Goal: Task Accomplishment & Management: Use online tool/utility

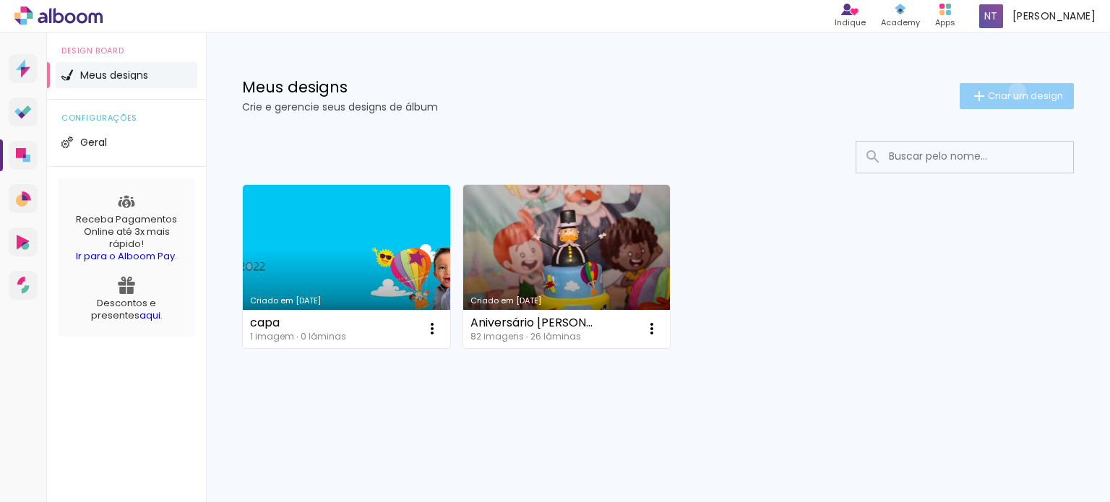
click at [1014, 91] on span "Criar um design" at bounding box center [1025, 95] width 75 height 9
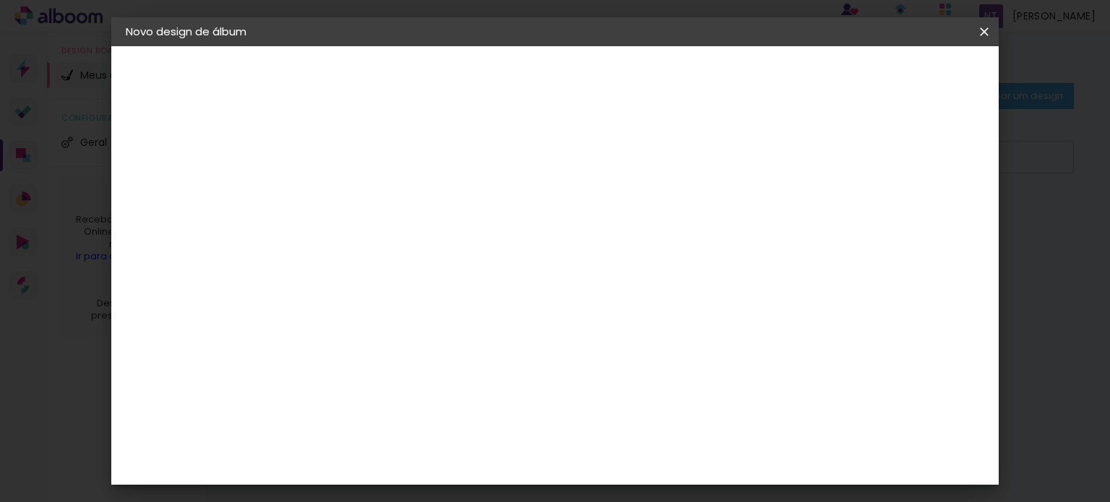
click at [362, 196] on input at bounding box center [362, 194] width 0 height 22
type input "j"
type paper-input "j"
click at [0, 0] on slot "Avançar" at bounding box center [0, 0] width 0 height 0
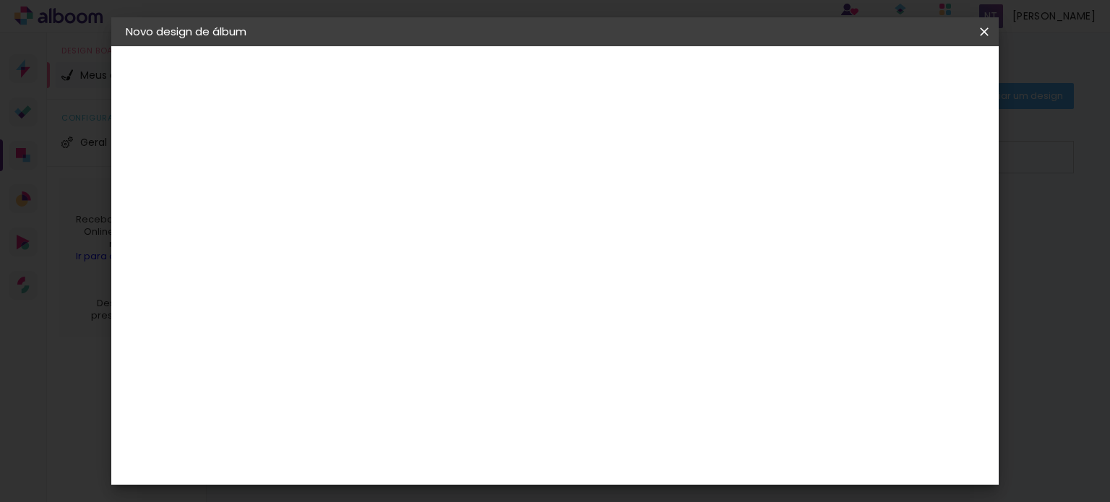
click at [381, 460] on div "Digipix Pro" at bounding box center [370, 471] width 36 height 23
click at [632, 84] on paper-button "Avançar" at bounding box center [596, 76] width 71 height 25
click at [418, 241] on input "text" at bounding box center [390, 252] width 56 height 22
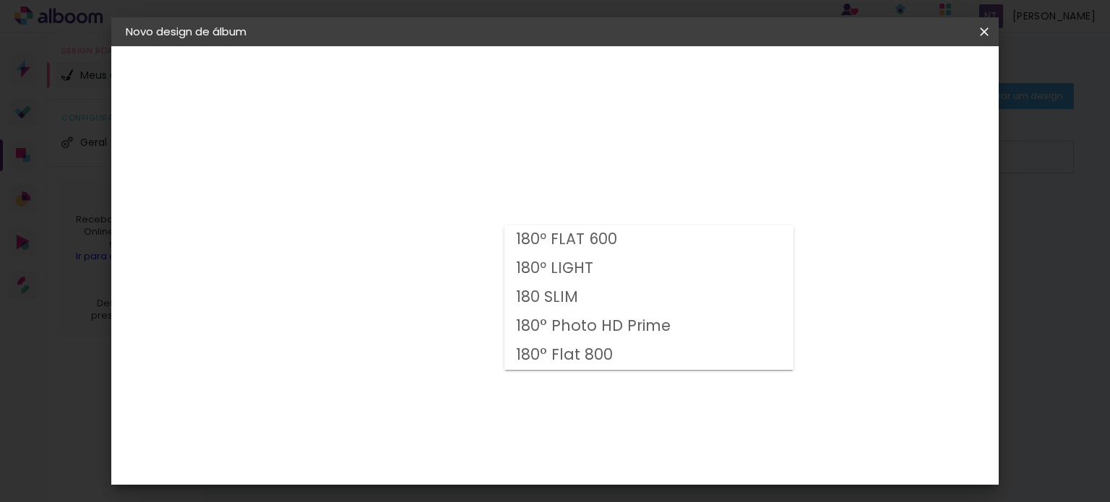
click at [0, 0] on slot "180 SLIM" at bounding box center [0, 0] width 0 height 0
type input "180 SLIM"
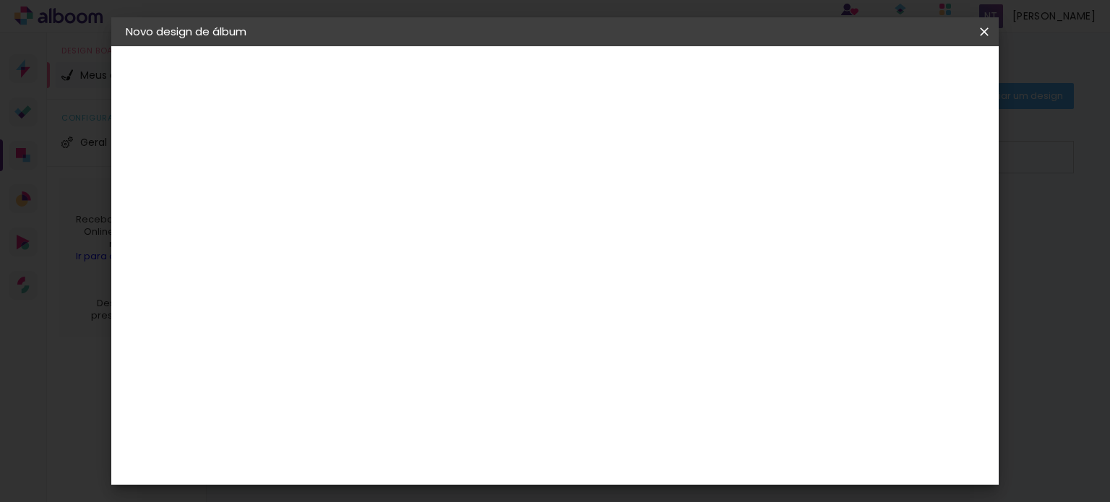
click at [513, 344] on span "15 × 21 cm" at bounding box center [486, 354] width 53 height 38
click at [598, 85] on paper-button "Avançar" at bounding box center [562, 76] width 71 height 25
click at [551, 293] on div at bounding box center [497, 308] width 105 height 69
click at [551, 361] on div at bounding box center [497, 379] width 105 height 69
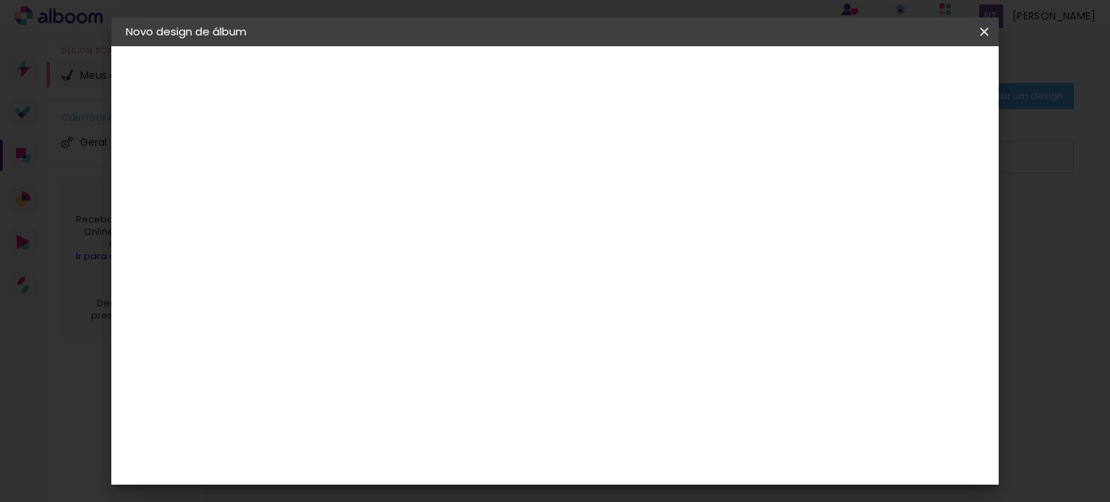
click at [894, 74] on span "Iniciar design" at bounding box center [861, 77] width 66 height 10
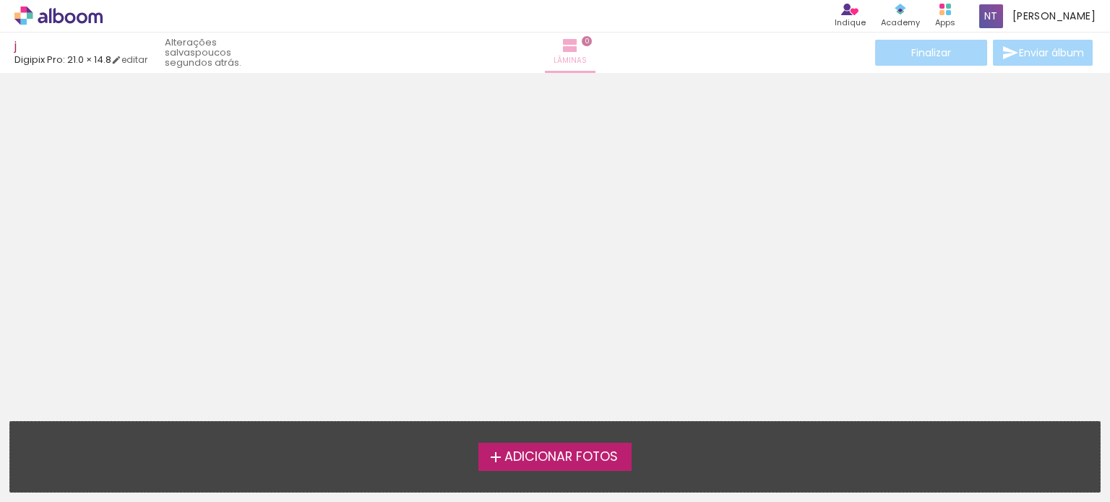
click at [559, 61] on span "Lâminas" at bounding box center [569, 60] width 33 height 13
